Goal: Task Accomplishment & Management: Manage account settings

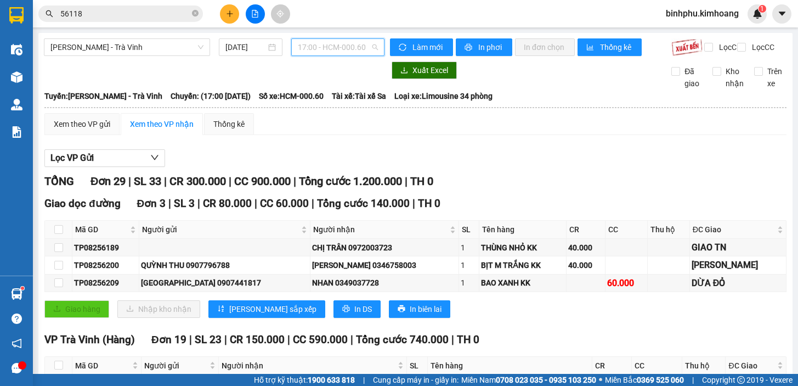
click at [317, 49] on span "17:00 - HCM-000.60" at bounding box center [338, 47] width 80 height 16
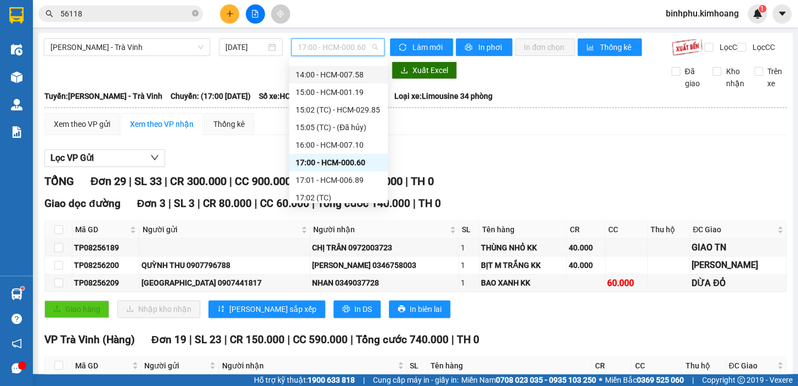
click at [352, 66] on div "14:00 - HCM-007.58" at bounding box center [338, 75] width 99 height 18
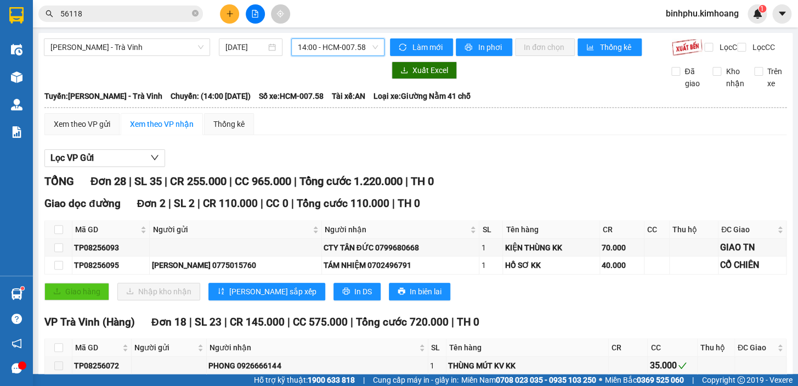
click at [347, 43] on span "14:00 - HCM-007.58" at bounding box center [338, 47] width 80 height 16
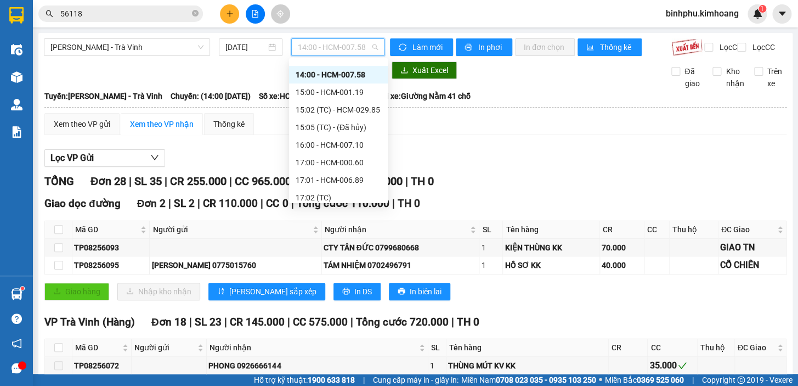
scroll to position [208, 0]
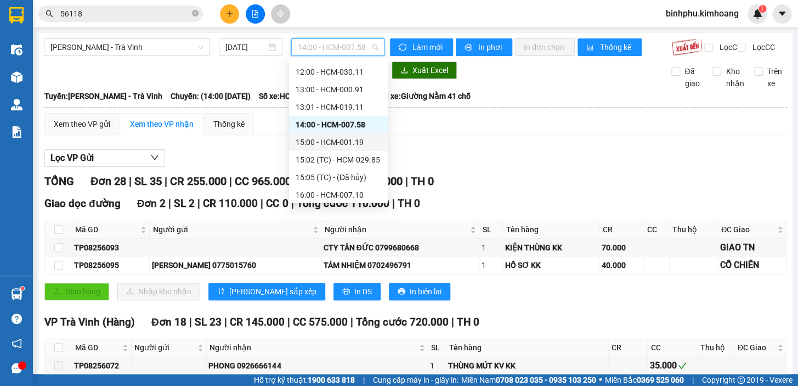
click at [345, 142] on div "15:00 - HCM-001.19" at bounding box center [339, 142] width 86 height 12
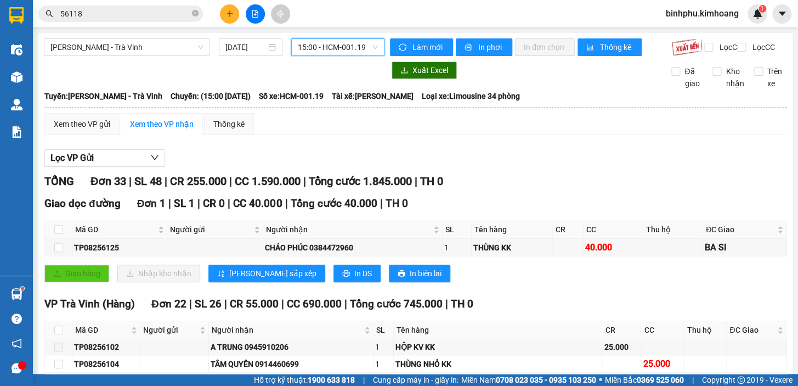
click at [324, 47] on span "15:00 - HCM-001.19" at bounding box center [338, 47] width 80 height 16
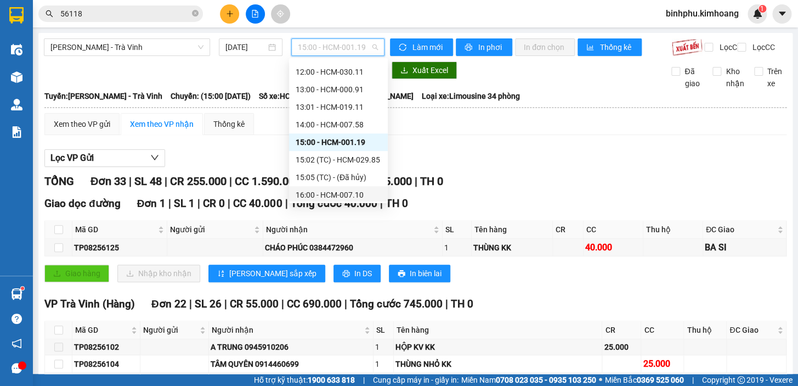
click at [325, 198] on div "16:00 - HCM-007.10" at bounding box center [339, 195] width 86 height 12
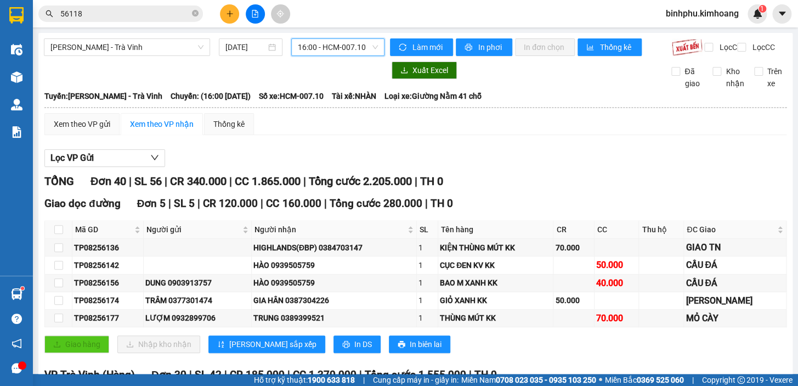
click at [317, 44] on span "16:00 - HCM-007.10" at bounding box center [338, 47] width 80 height 16
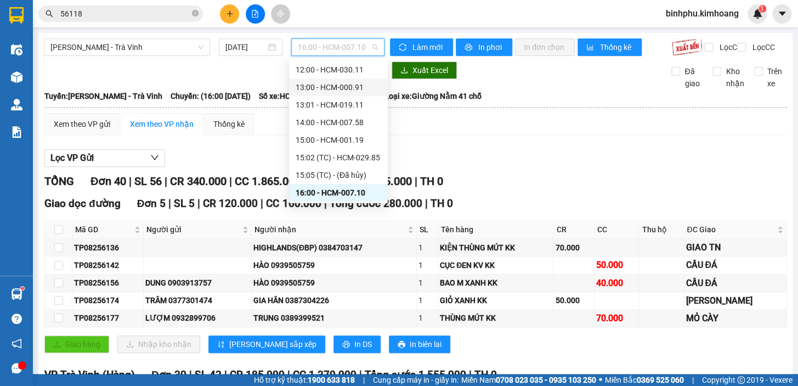
click at [332, 87] on div "13:00 - HCM-000.91" at bounding box center [339, 87] width 86 height 12
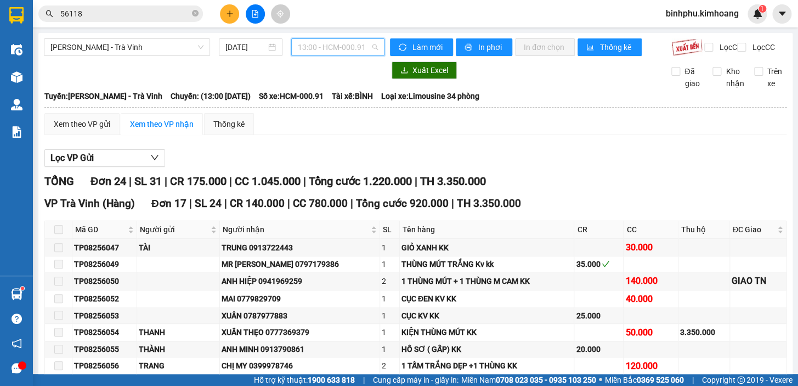
click at [312, 47] on span "13:00 - HCM-000.91" at bounding box center [338, 47] width 80 height 16
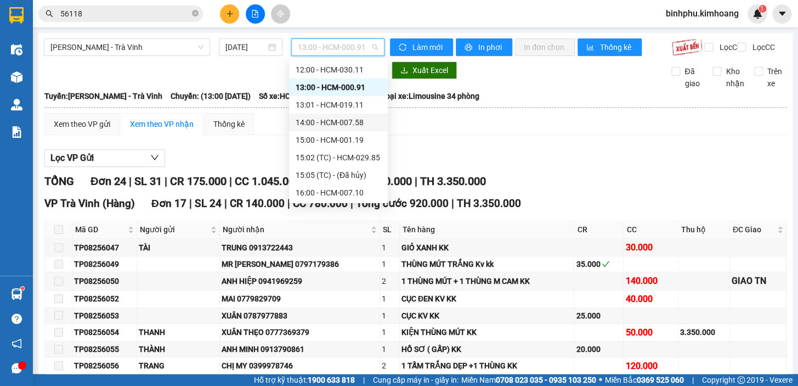
click at [330, 117] on div "14:00 - HCM-007.58" at bounding box center [339, 122] width 86 height 12
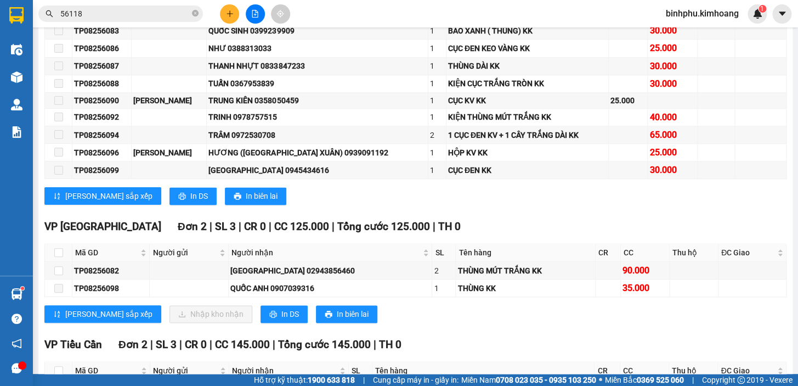
scroll to position [549, 0]
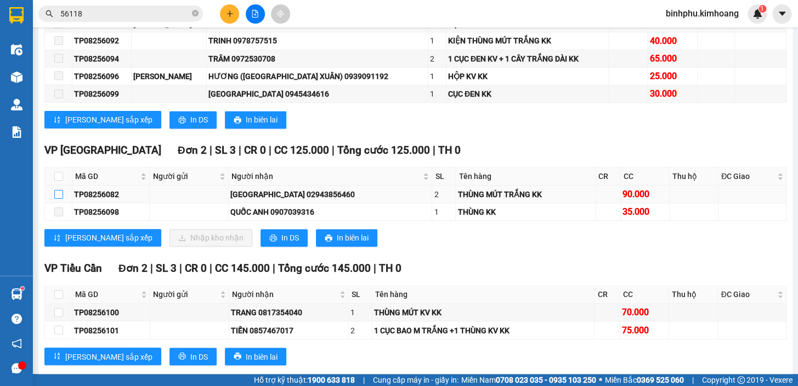
click at [58, 199] on input "checkbox" at bounding box center [58, 194] width 9 height 9
checkbox input "true"
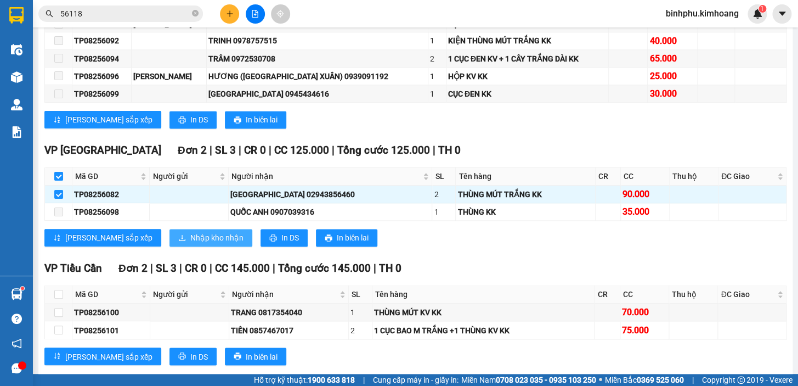
click at [190, 244] on span "Nhập kho nhận" at bounding box center [216, 238] width 53 height 12
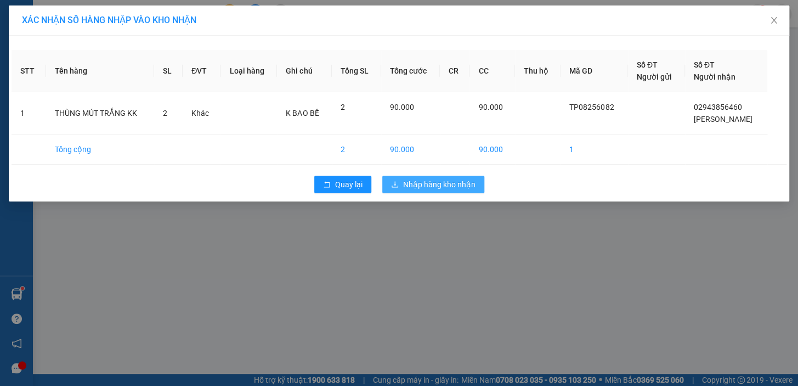
click at [406, 178] on span "Nhập hàng kho nhận" at bounding box center [439, 184] width 72 height 12
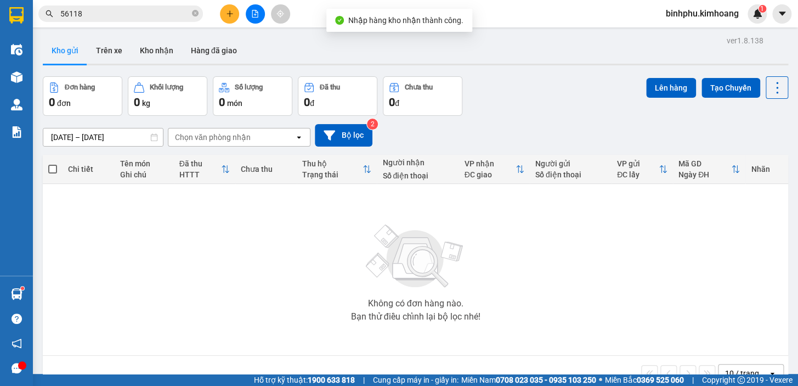
click at [138, 15] on input "56118" at bounding box center [124, 14] width 129 height 12
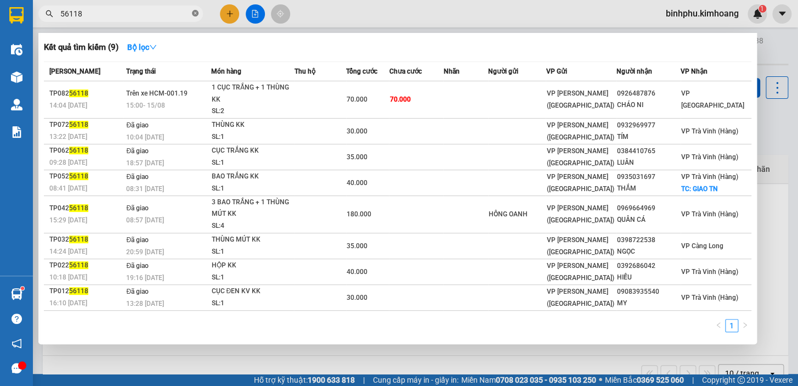
click at [195, 14] on icon "close-circle" at bounding box center [195, 13] width 7 height 7
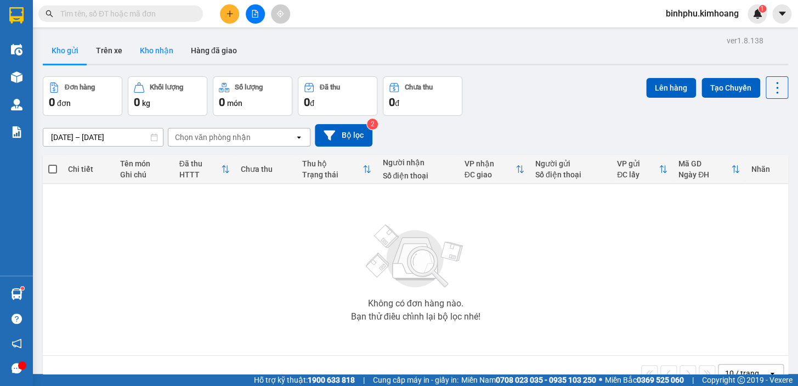
click at [142, 43] on button "Kho nhận" at bounding box center [156, 50] width 51 height 26
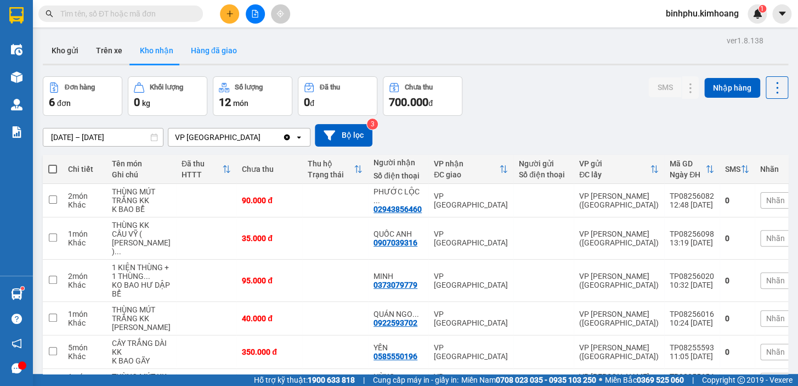
click at [201, 53] on button "Hàng đã giao" at bounding box center [214, 50] width 64 height 26
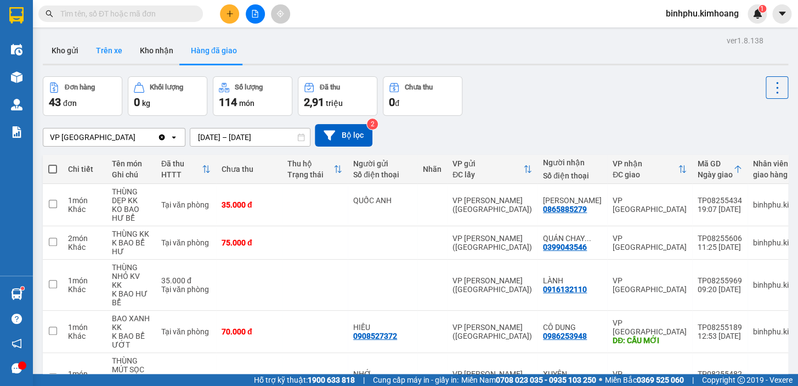
click at [110, 59] on button "Trên xe" at bounding box center [109, 50] width 44 height 26
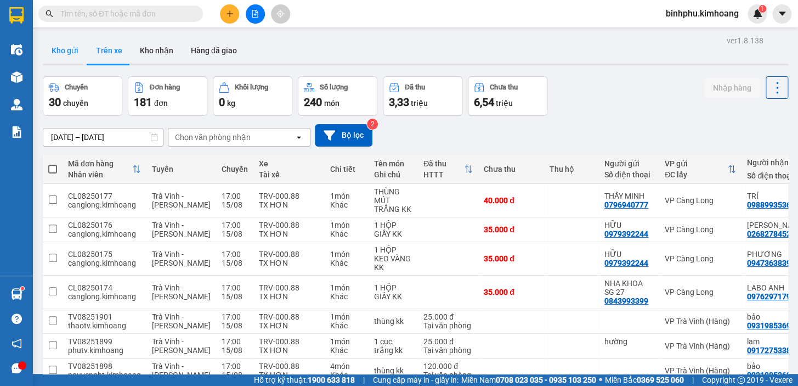
click at [63, 54] on button "Kho gửi" at bounding box center [65, 50] width 44 height 26
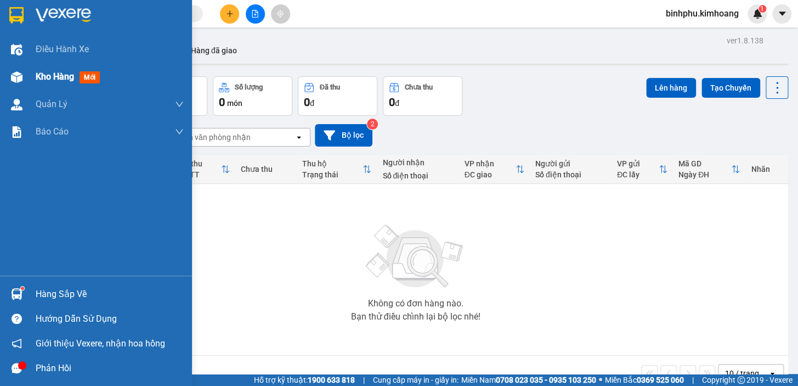
click at [46, 69] on div "Kho hàng mới" at bounding box center [110, 76] width 148 height 27
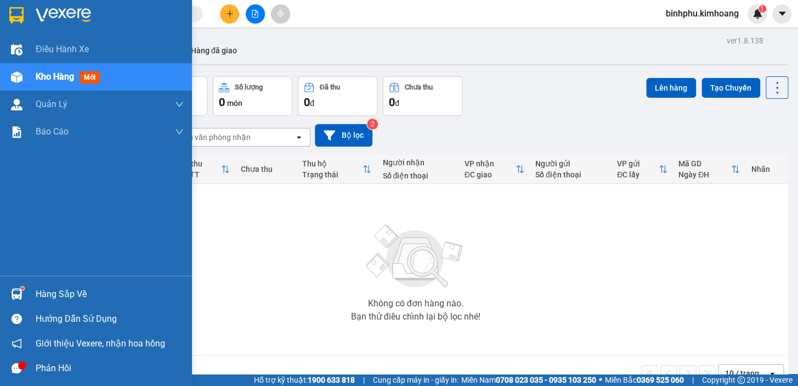
click at [70, 299] on div "Hàng sắp về" at bounding box center [110, 294] width 148 height 16
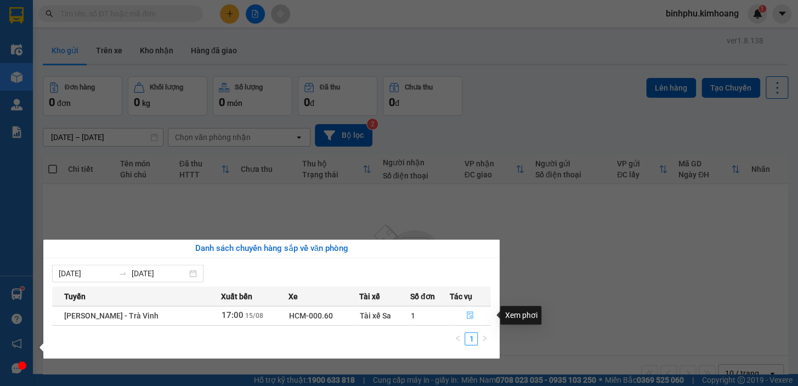
click at [467, 313] on icon "file-done" at bounding box center [470, 315] width 8 height 8
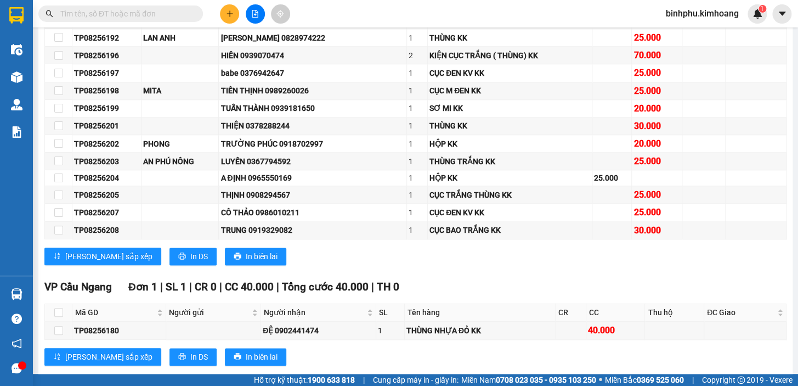
scroll to position [399, 0]
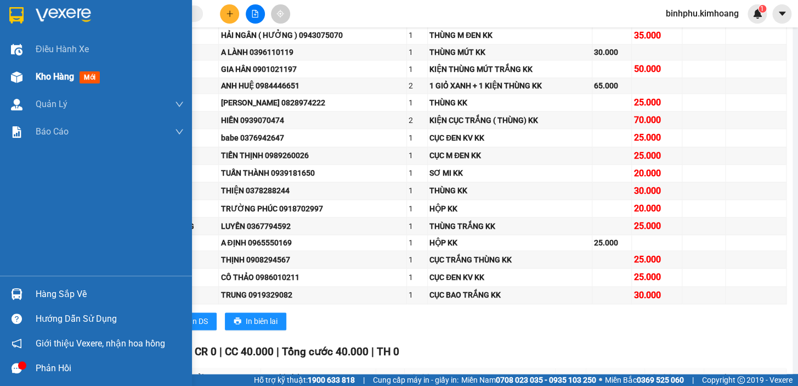
click at [53, 83] on div "Kho hàng mới" at bounding box center [70, 77] width 69 height 14
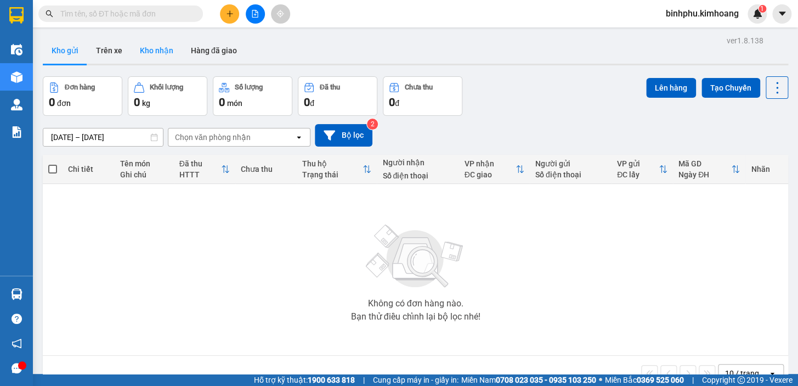
click at [157, 43] on button "Kho nhận" at bounding box center [156, 50] width 51 height 26
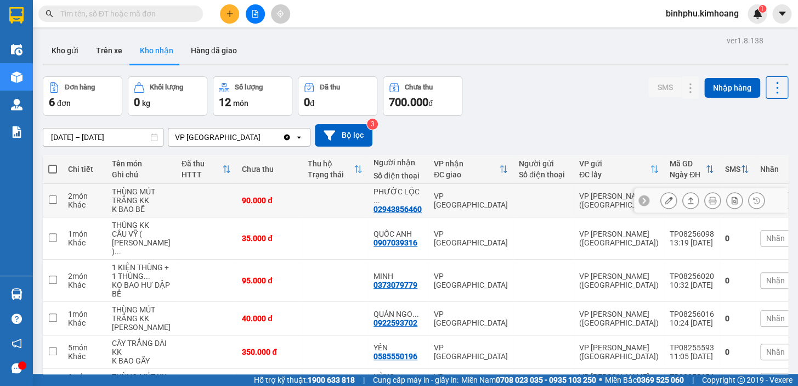
click at [665, 202] on icon at bounding box center [669, 200] width 8 height 8
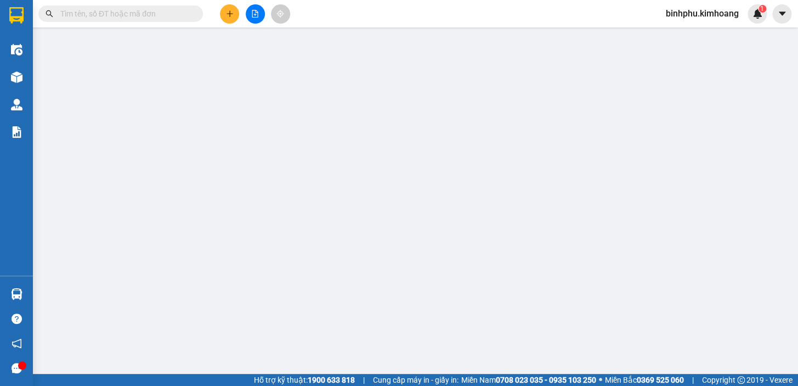
type input "02943856460"
type input "[PERSON_NAME]"
type input "90.000"
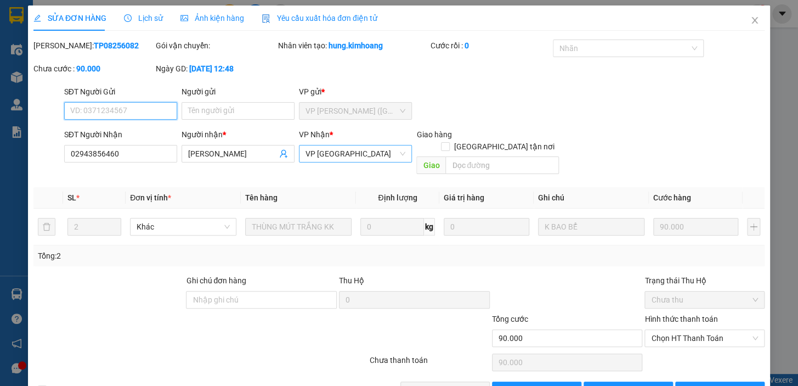
click at [344, 157] on span "VP [GEOGRAPHIC_DATA]" at bounding box center [356, 153] width 100 height 16
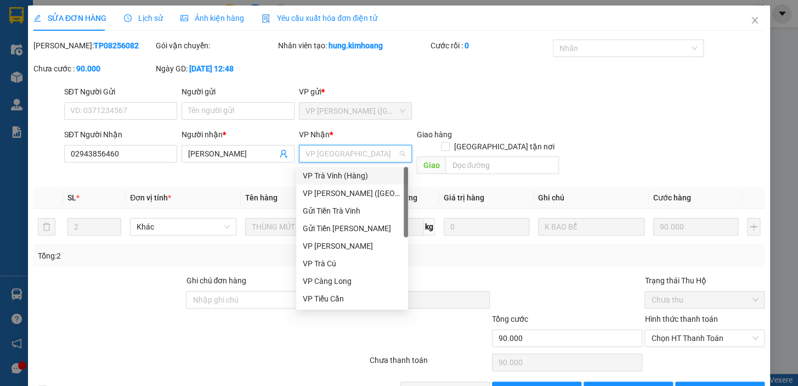
click at [337, 174] on div "VP Trà Vinh (Hàng)" at bounding box center [352, 176] width 99 height 12
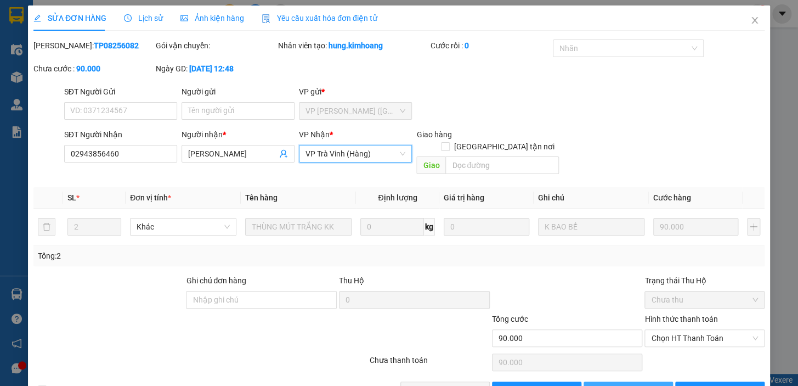
click at [633, 384] on span "[PERSON_NAME] thay đổi" at bounding box center [649, 390] width 88 height 12
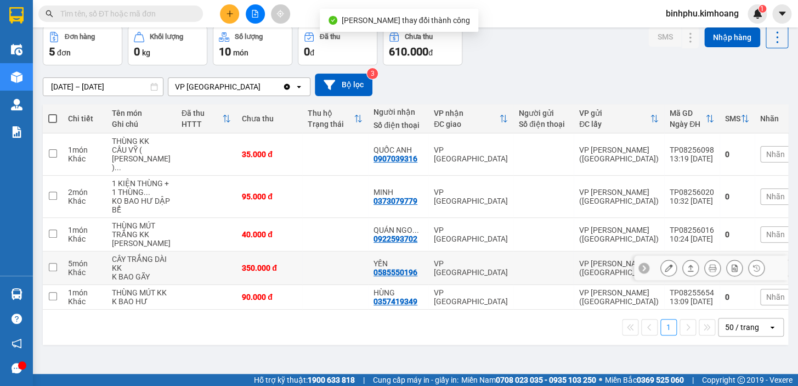
scroll to position [70, 0]
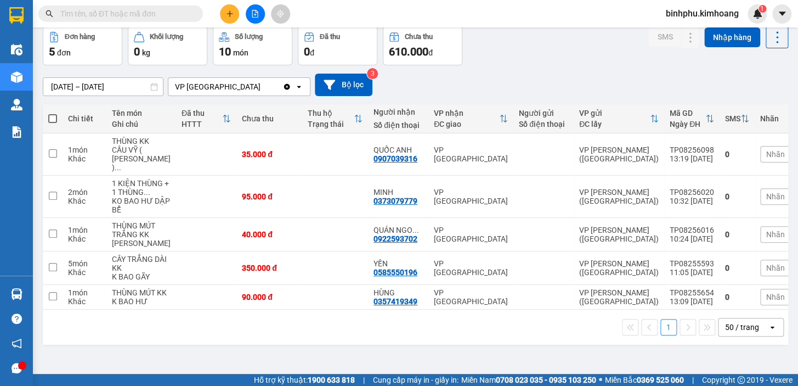
click at [159, 13] on input "text" at bounding box center [124, 14] width 129 height 12
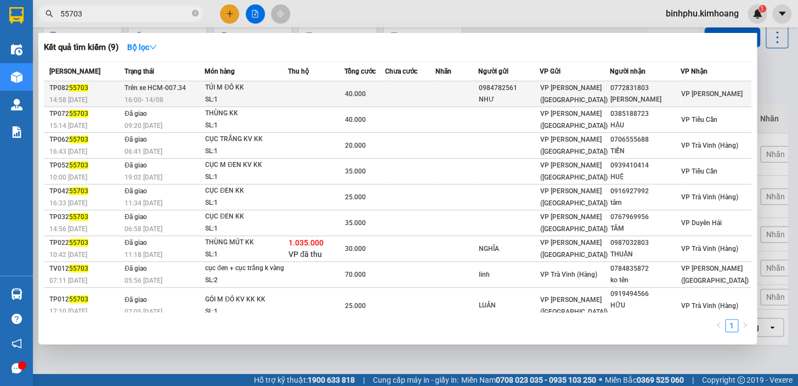
type input "55703"
click at [602, 99] on div "VP [PERSON_NAME] ([GEOGRAPHIC_DATA])" at bounding box center [574, 94] width 69 height 24
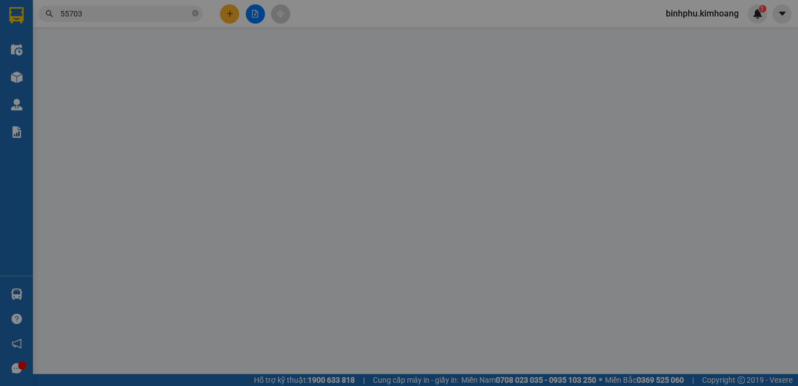
type input "0984782561"
type input "NHƯ"
type input "0772831803"
type input "[PERSON_NAME]"
type input "40.000"
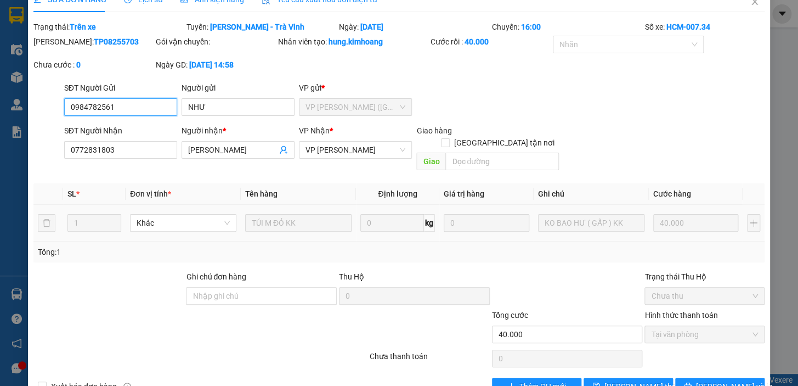
scroll to position [37, 0]
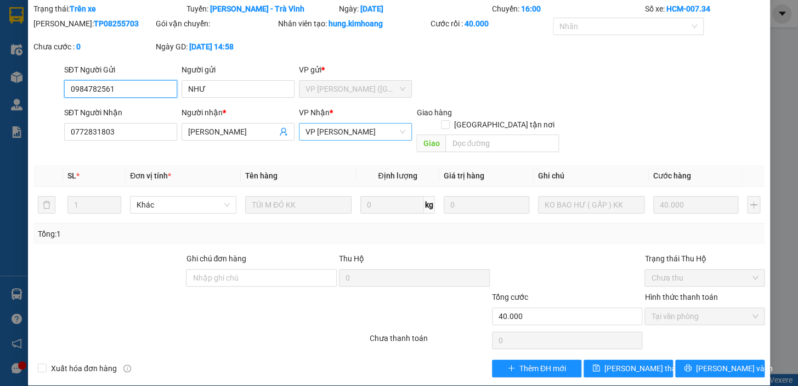
click at [353, 130] on span "VP [PERSON_NAME]" at bounding box center [356, 131] width 100 height 16
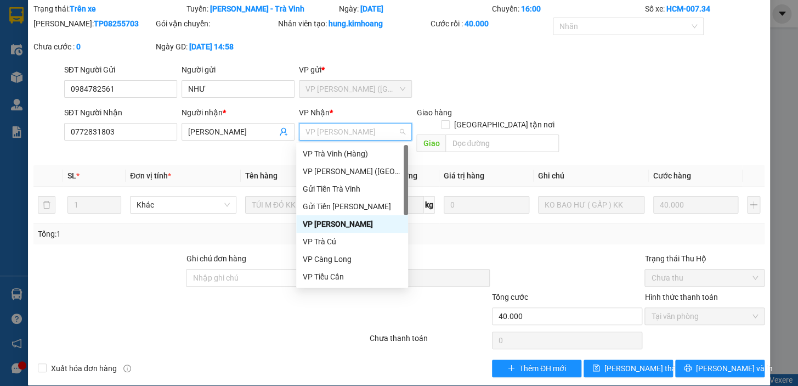
scroll to position [88, 0]
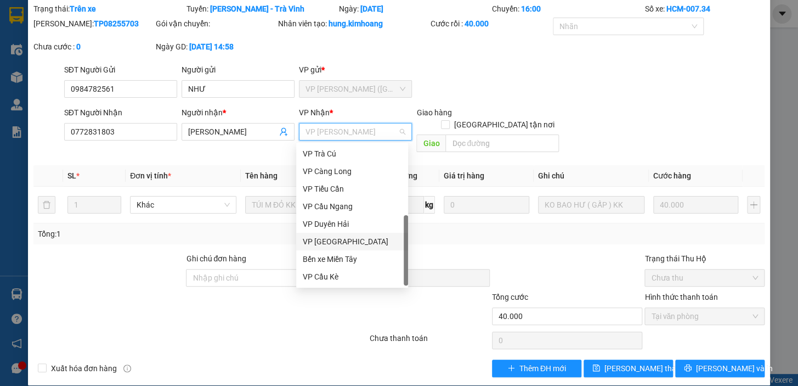
click at [336, 238] on div "VP [GEOGRAPHIC_DATA]" at bounding box center [352, 241] width 99 height 12
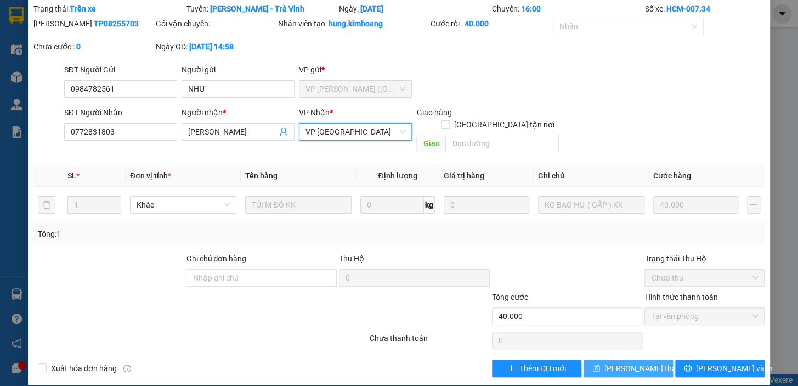
click at [635, 362] on span "[PERSON_NAME] thay đổi" at bounding box center [649, 368] width 88 height 12
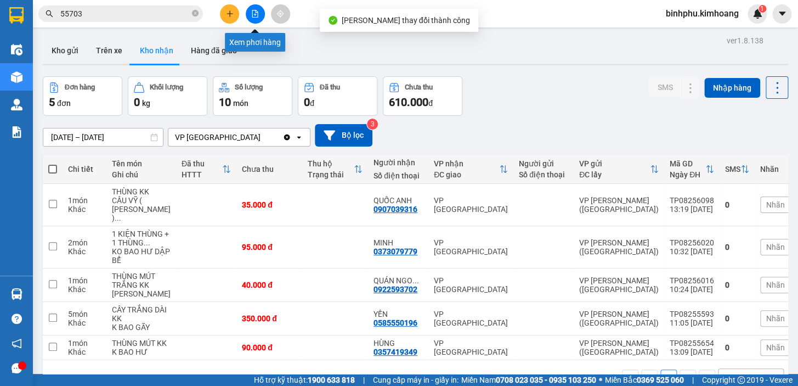
click at [252, 8] on button at bounding box center [255, 13] width 19 height 19
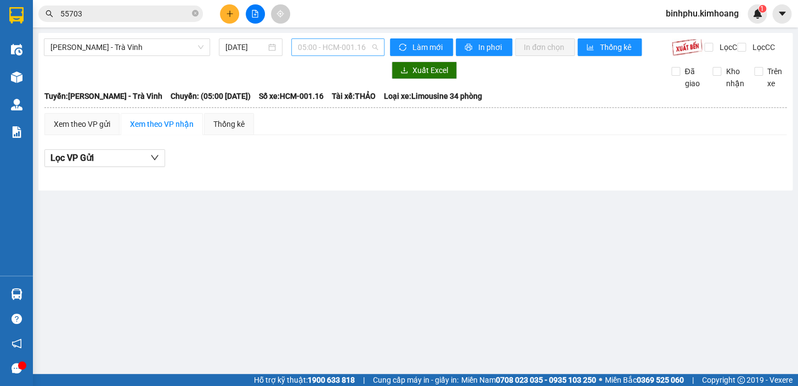
click at [320, 46] on span "05:00 - HCM-001.16" at bounding box center [338, 47] width 80 height 16
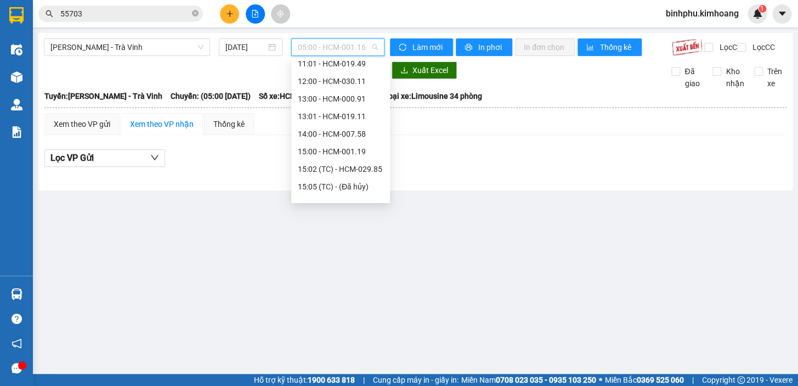
scroll to position [249, 0]
click at [340, 154] on div "16:00 - HCM-007.10" at bounding box center [341, 154] width 86 height 12
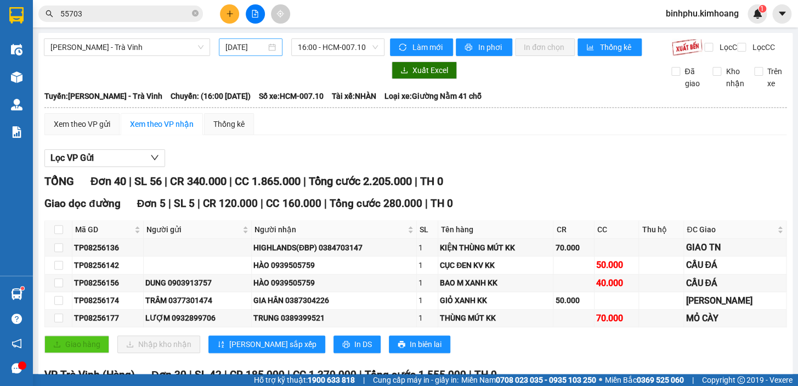
click at [264, 44] on div "[DATE]" at bounding box center [251, 47] width 51 height 12
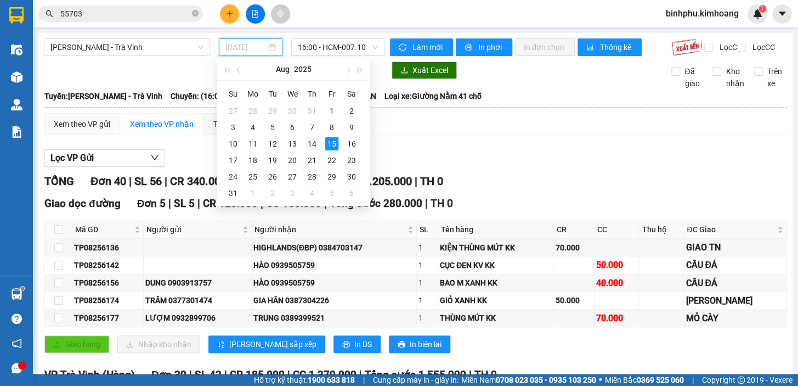
click at [314, 144] on div "14" at bounding box center [312, 143] width 13 height 13
type input "[DATE]"
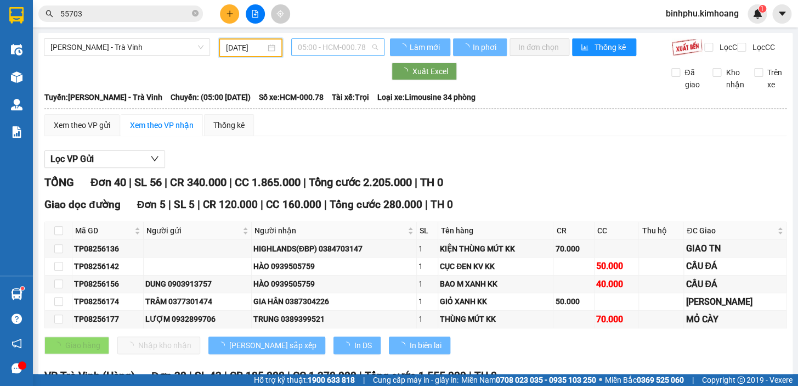
click at [335, 39] on span "05:00 - HCM-000.78" at bounding box center [338, 47] width 80 height 16
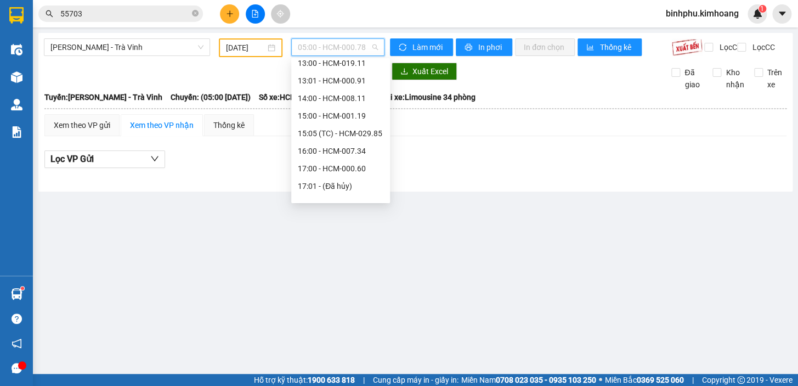
scroll to position [267, 0]
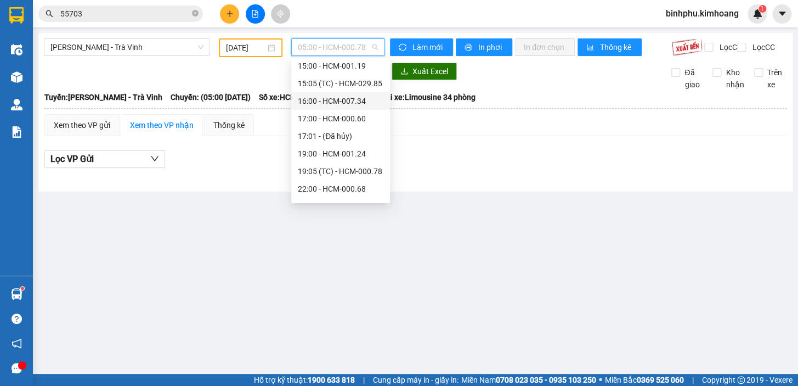
click at [341, 92] on div "16:00 - HCM-007.34" at bounding box center [340, 101] width 99 height 18
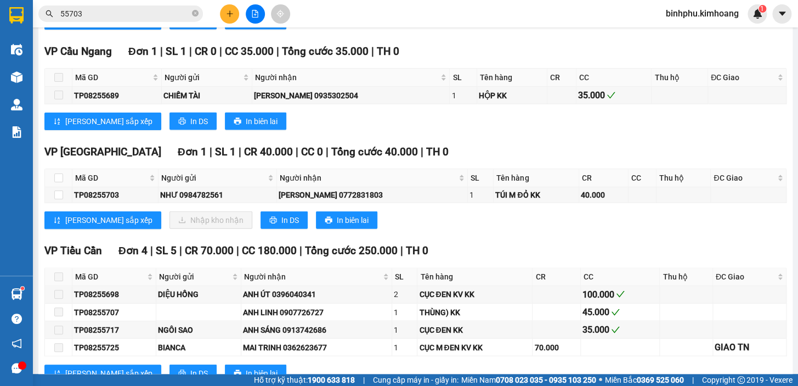
scroll to position [998, 0]
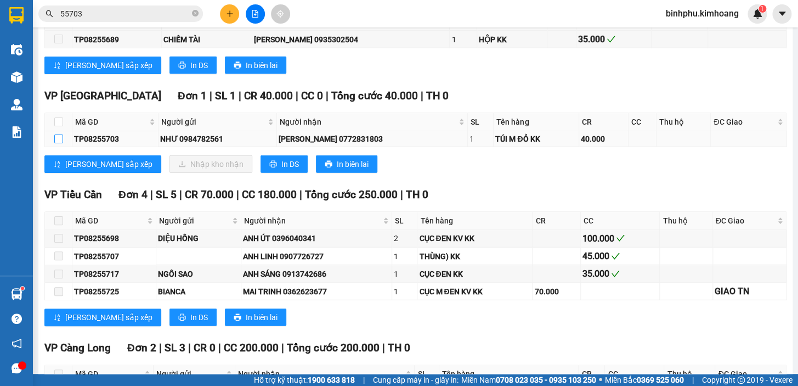
click at [58, 140] on input "checkbox" at bounding box center [58, 138] width 9 height 9
checkbox input "true"
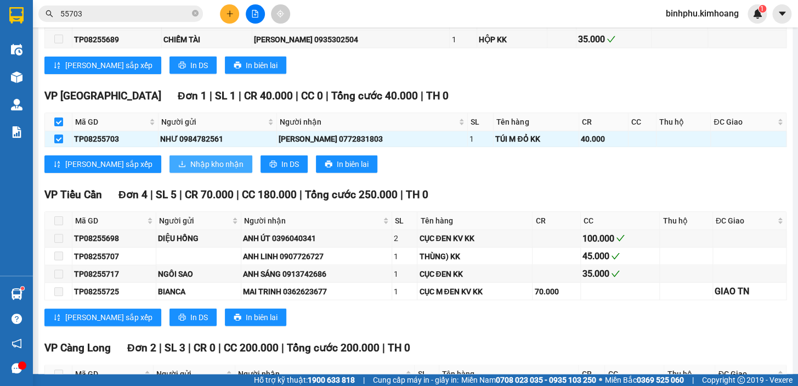
click at [190, 170] on span "Nhập kho nhận" at bounding box center [216, 164] width 53 height 12
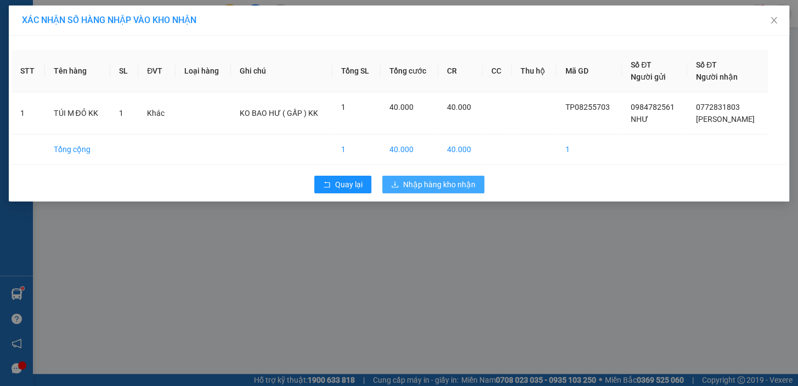
click at [423, 187] on span "Nhập hàng kho nhận" at bounding box center [439, 184] width 72 height 12
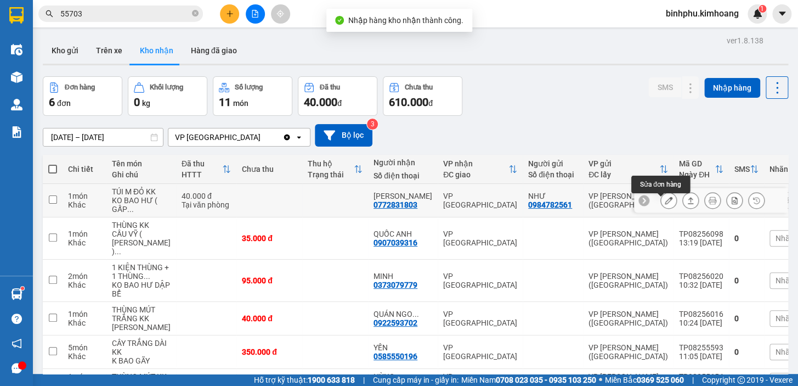
click at [665, 207] on button at bounding box center [668, 200] width 15 height 19
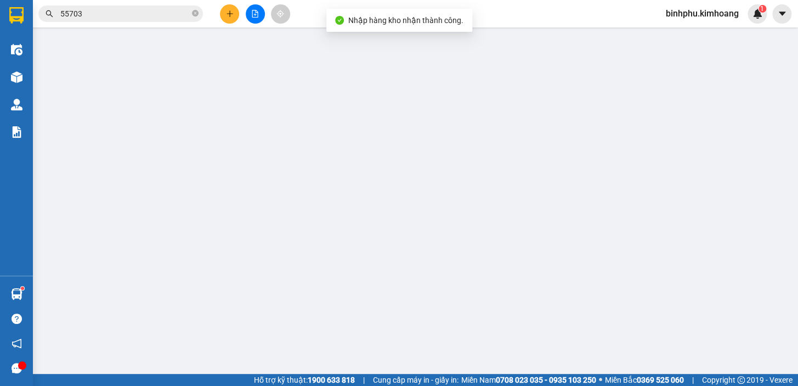
type input "0984782561"
type input "NHƯ"
type input "0772831803"
type input "[PERSON_NAME]"
type input "40.000"
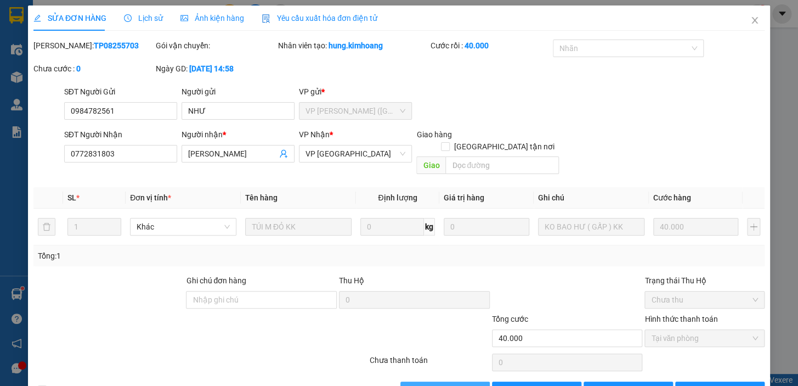
click at [450, 384] on span "[PERSON_NAME] và Giao hàng" at bounding box center [473, 390] width 105 height 12
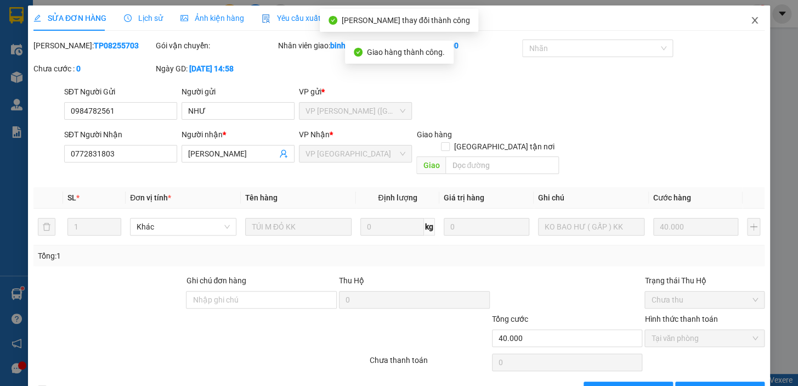
click at [752, 20] on icon "close" at bounding box center [755, 20] width 9 height 9
